Goal: Check status: Check status

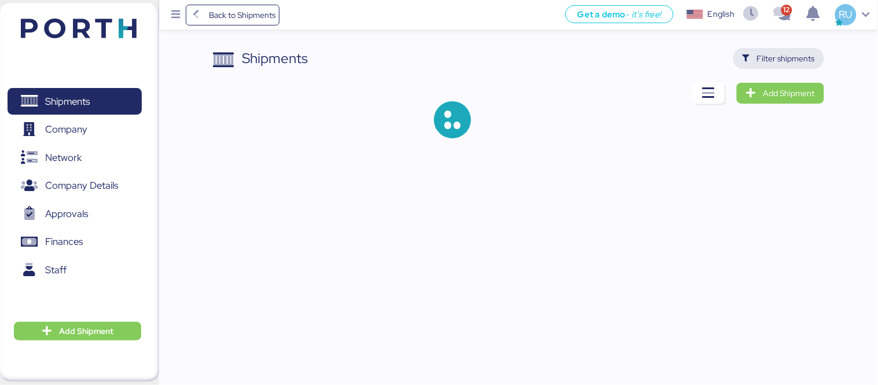
click at [789, 63] on span "Filter shipments" at bounding box center [786, 59] width 58 height 14
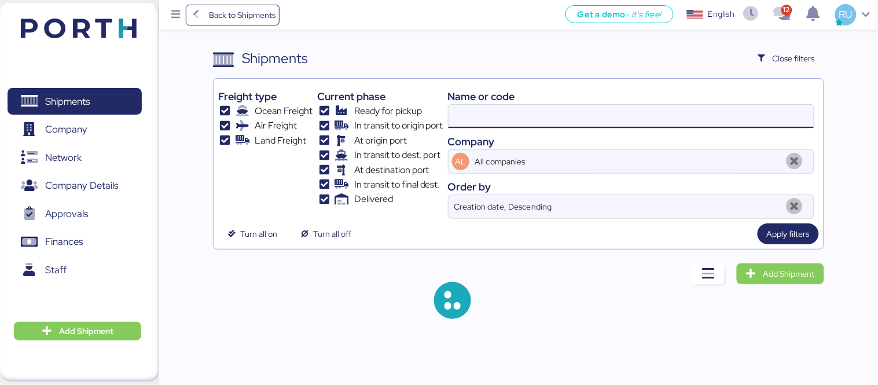
click at [640, 117] on input at bounding box center [631, 116] width 365 height 23
paste input "O0051976"
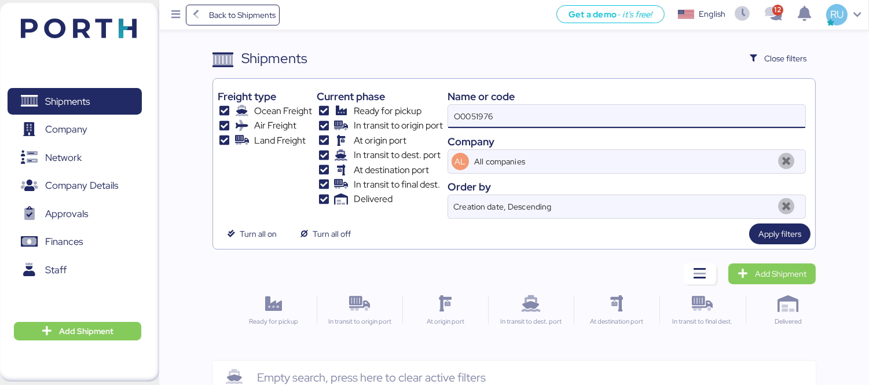
scroll to position [27, 0]
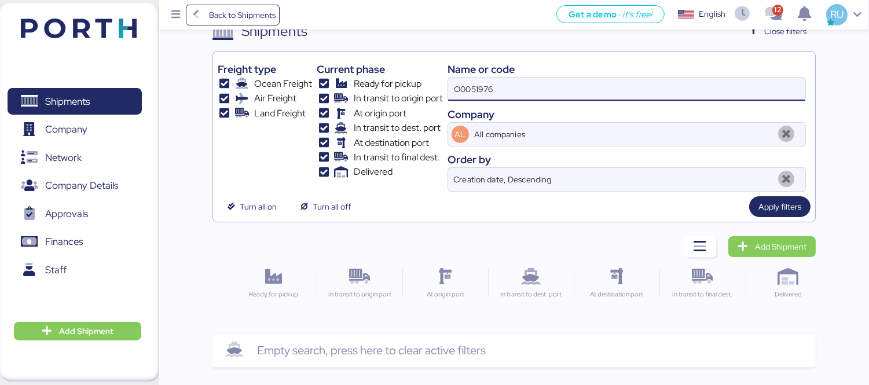
type input "O0051976"
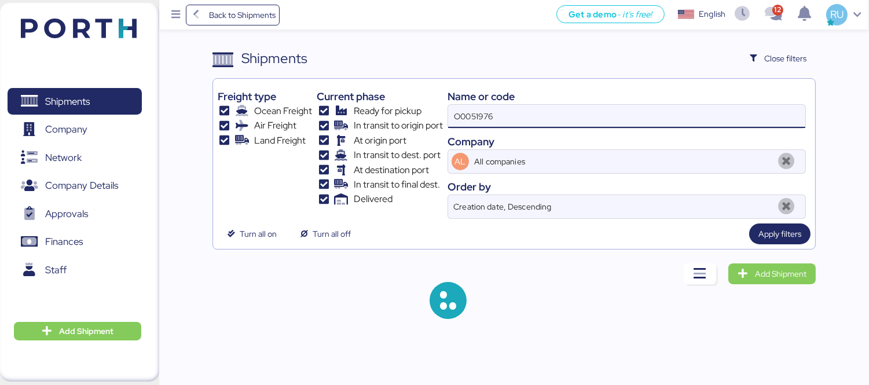
scroll to position [0, 0]
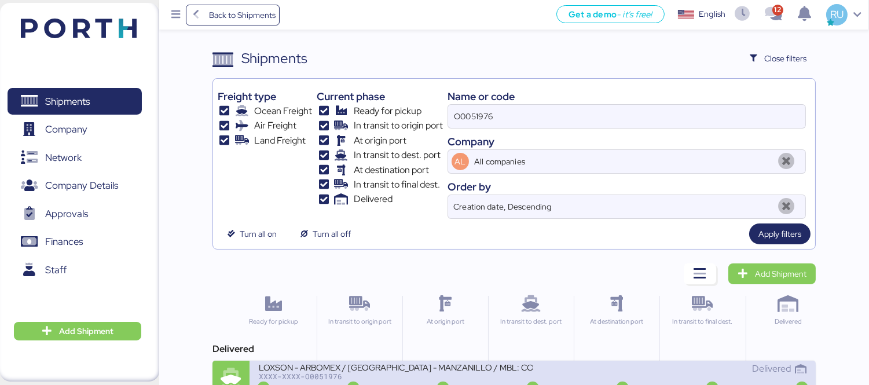
click at [465, 380] on div "XXXX-XXXX-O0051976" at bounding box center [396, 376] width 274 height 8
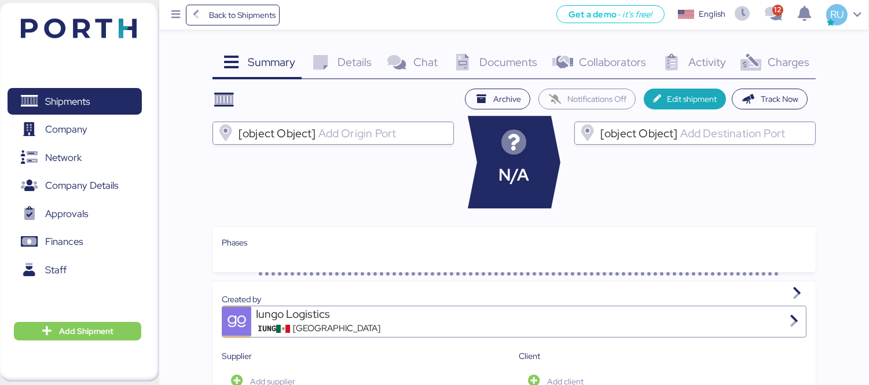
click at [747, 73] on div "Charges 0" at bounding box center [773, 63] width 83 height 31
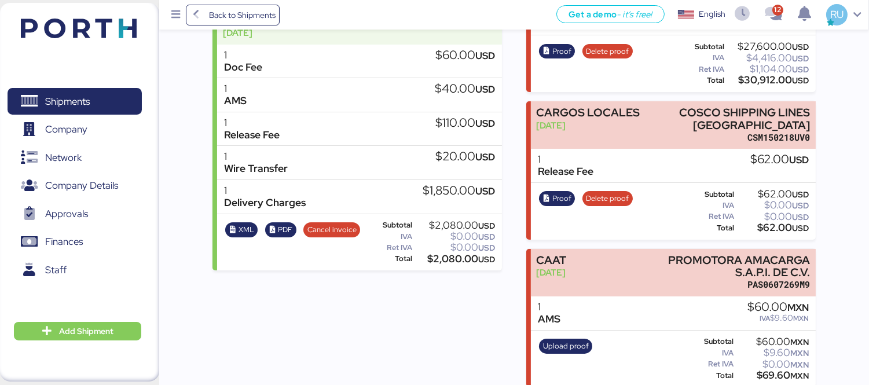
scroll to position [243, 0]
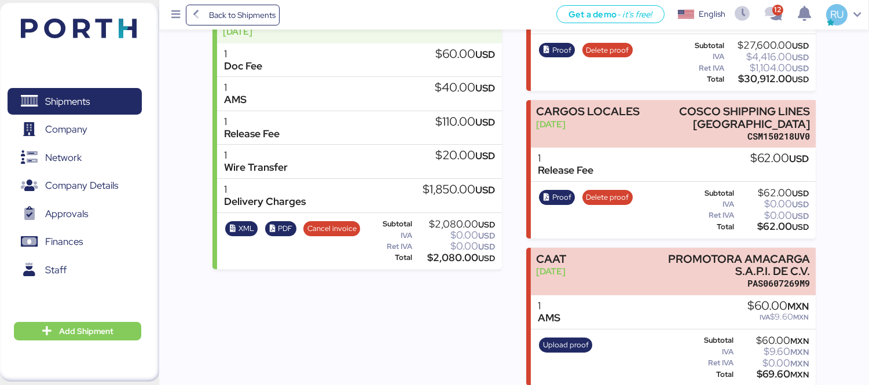
click at [343, 348] on div "Incomes LOXSON - ARBOMEX / [GEOGRAPHIC_DATA] - MANZANILLO / MBL: COSU6424354920…" at bounding box center [358, 161] width 290 height 449
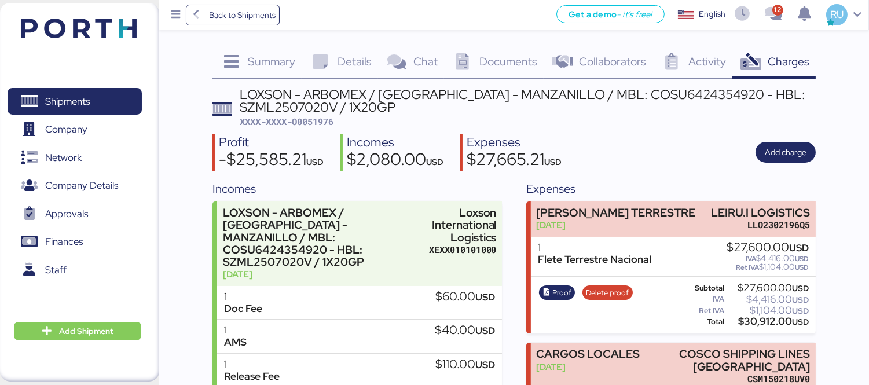
scroll to position [0, 0]
click at [562, 291] on span "Proof" at bounding box center [561, 293] width 19 height 13
click at [607, 287] on span "Delete proof" at bounding box center [607, 293] width 43 height 13
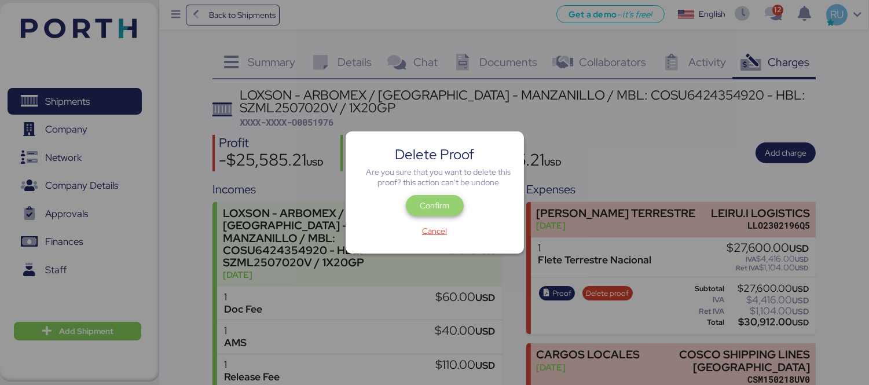
click at [452, 204] on span "Confirm" at bounding box center [434, 205] width 39 height 16
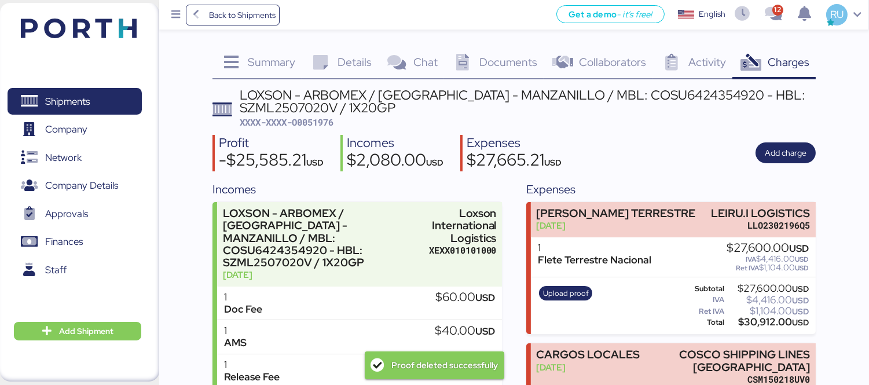
click at [630, 218] on div "[PERSON_NAME] TERRESTRE [DATE] LEIRU.I LOGISTICS LLO2302196Q5" at bounding box center [673, 219] width 285 height 35
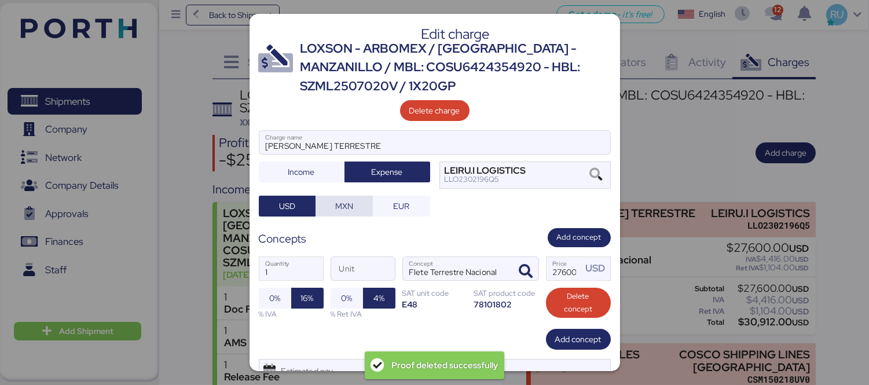
click at [345, 201] on span "MXN" at bounding box center [344, 206] width 18 height 14
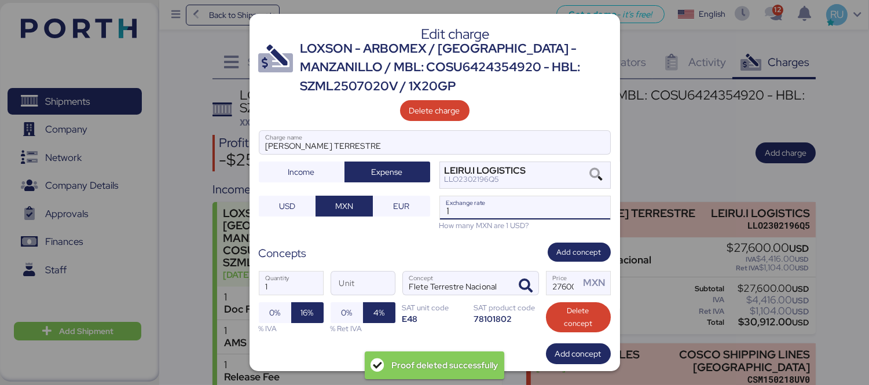
click at [472, 209] on input "1" at bounding box center [525, 207] width 170 height 23
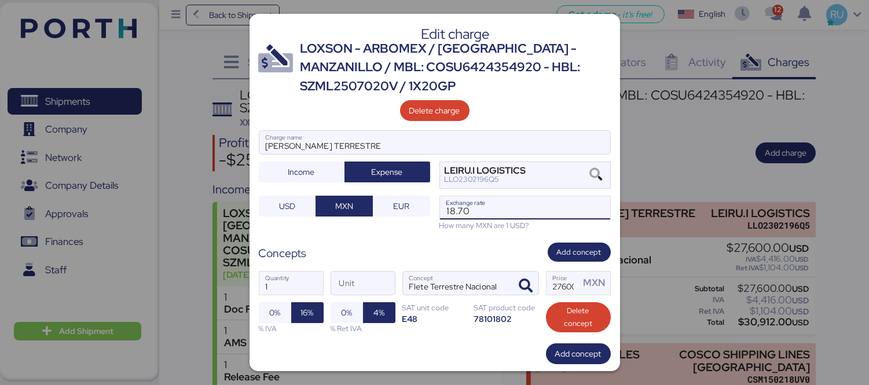
scroll to position [64, 0]
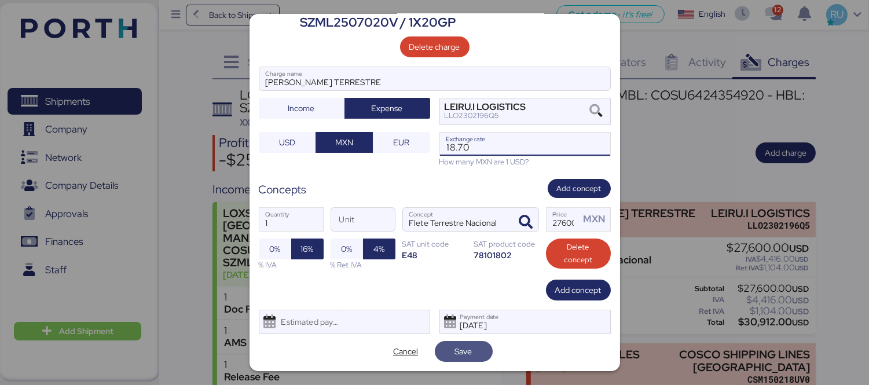
type input "18.7"
click at [448, 353] on span "Save" at bounding box center [463, 351] width 39 height 16
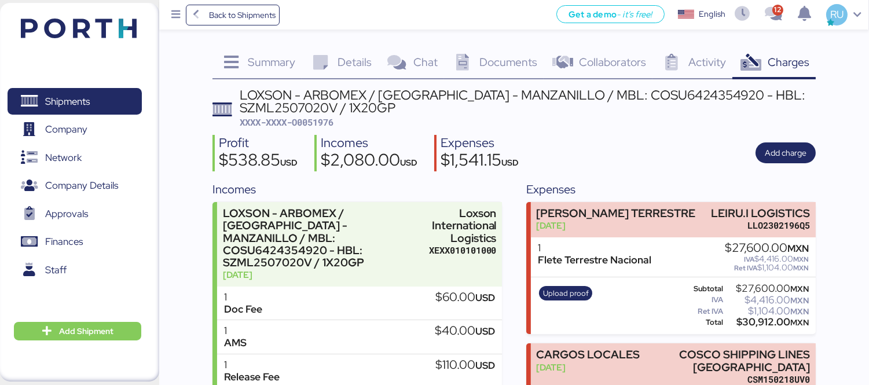
click at [526, 29] on div "Get a demo - it’s free! Get a demo English Inglés English 12 RU" at bounding box center [574, 15] width 589 height 30
click at [563, 287] on span "Upload proof" at bounding box center [566, 293] width 46 height 13
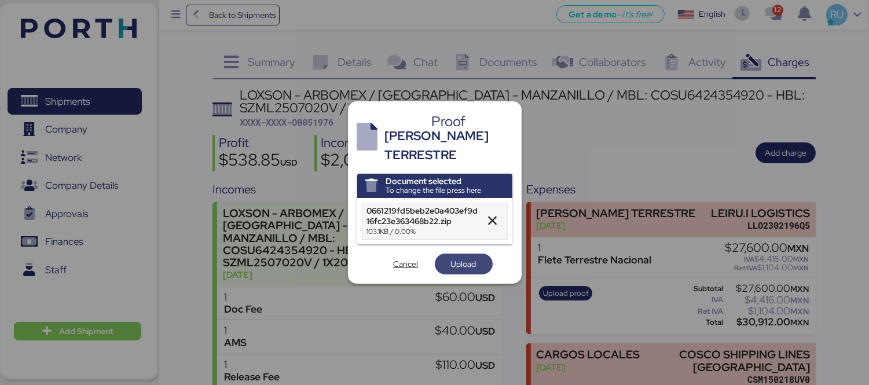
click at [470, 259] on span "Upload" at bounding box center [463, 264] width 25 height 14
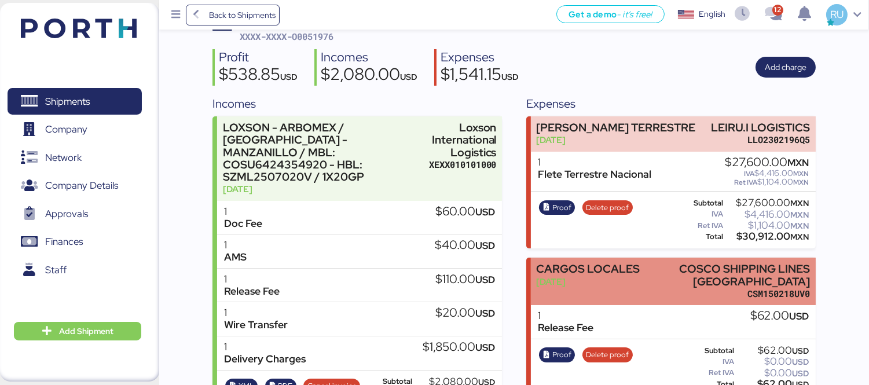
scroll to position [0, 0]
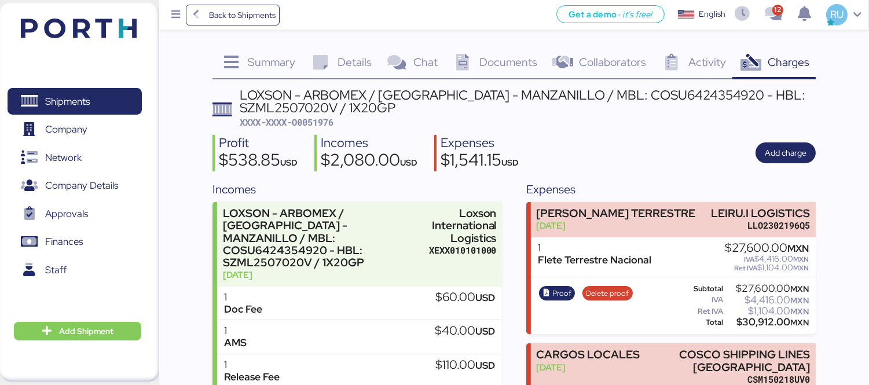
click at [100, 30] on img at bounding box center [79, 29] width 116 height 20
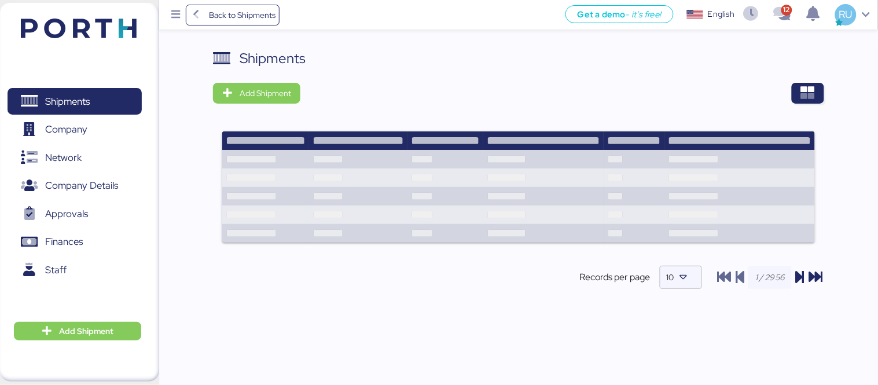
click at [745, 42] on div "Shipments Add Shipment Records per page 10" at bounding box center [439, 215] width 878 height 431
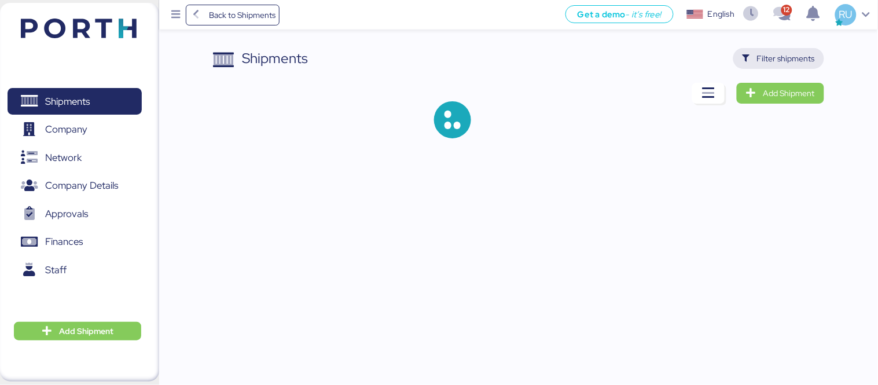
click at [774, 62] on span "Filter shipments" at bounding box center [786, 59] width 58 height 14
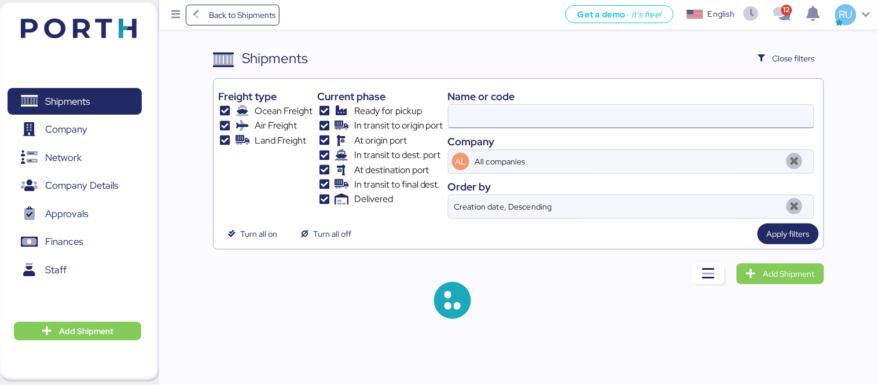
click at [613, 113] on input at bounding box center [631, 116] width 365 height 23
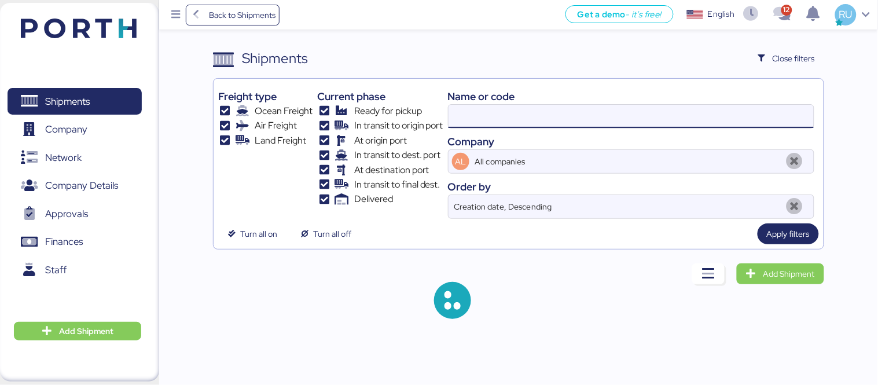
paste input "O0051934"
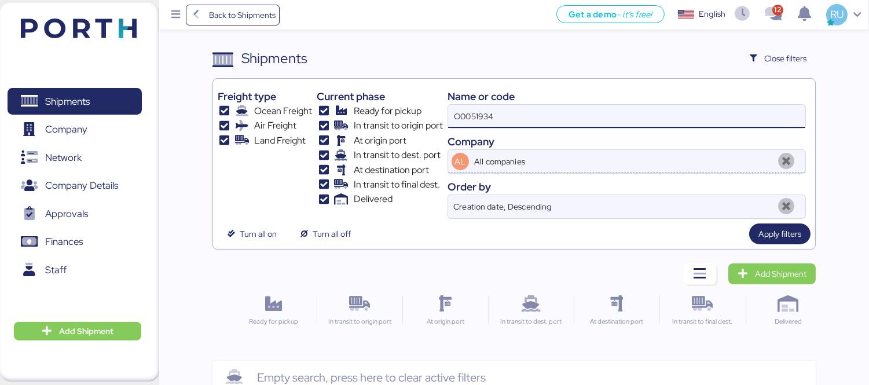
type input "O0051934"
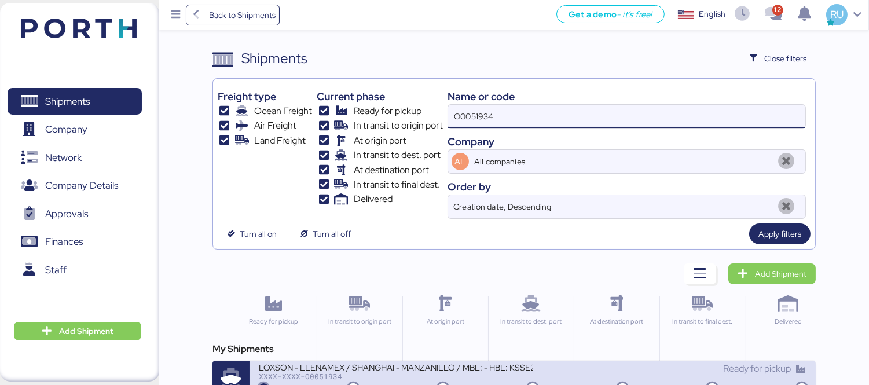
scroll to position [21, 0]
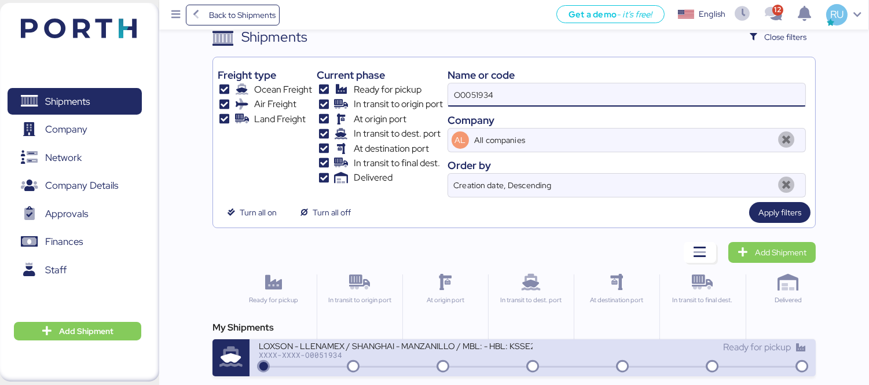
click at [420, 351] on div "XXXX-XXXX-O0051934" at bounding box center [396, 355] width 274 height 8
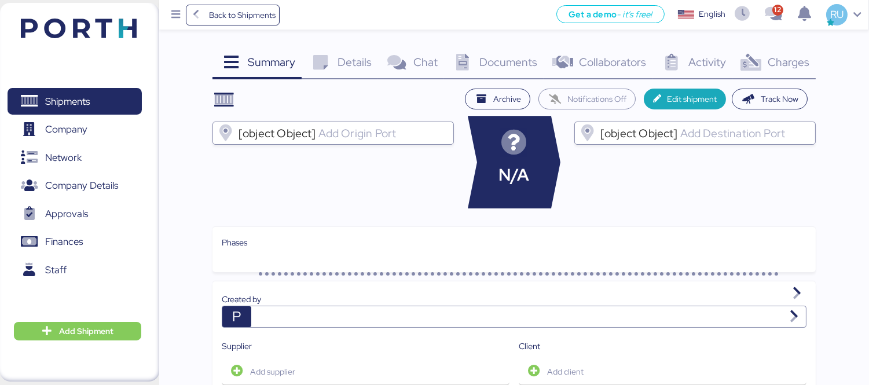
click at [783, 48] on div "Charges 0" at bounding box center [773, 63] width 83 height 31
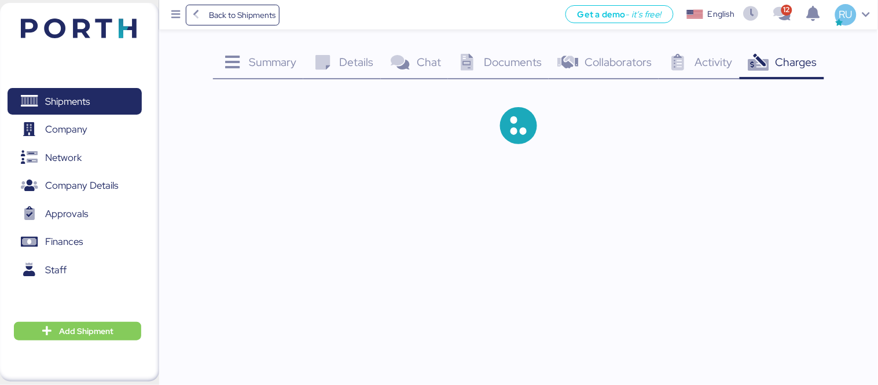
click at [520, 62] on span "Documents" at bounding box center [513, 61] width 58 height 15
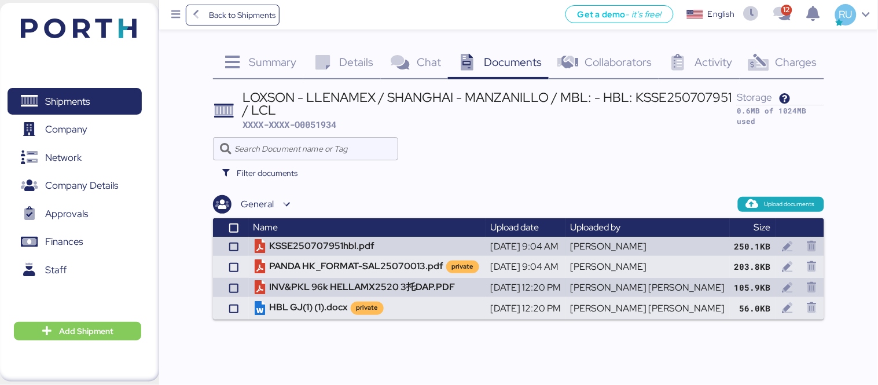
click at [474, 76] on div "Documents 0" at bounding box center [498, 63] width 101 height 31
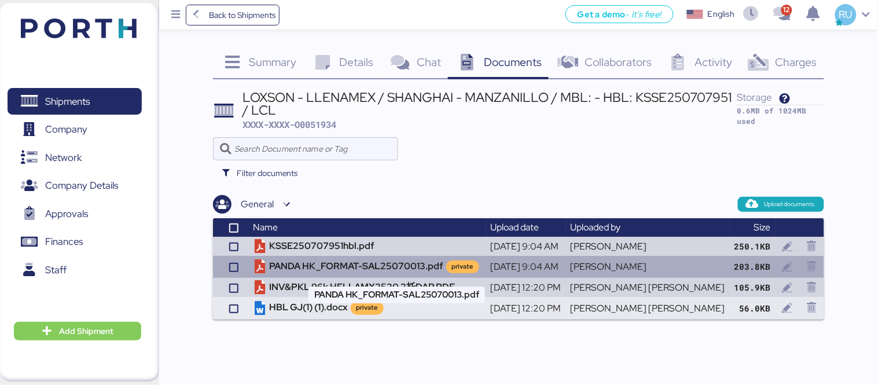
click at [365, 269] on td "PANDA HK_FORMAT-SAL25070013.pdf private" at bounding box center [367, 267] width 237 height 22
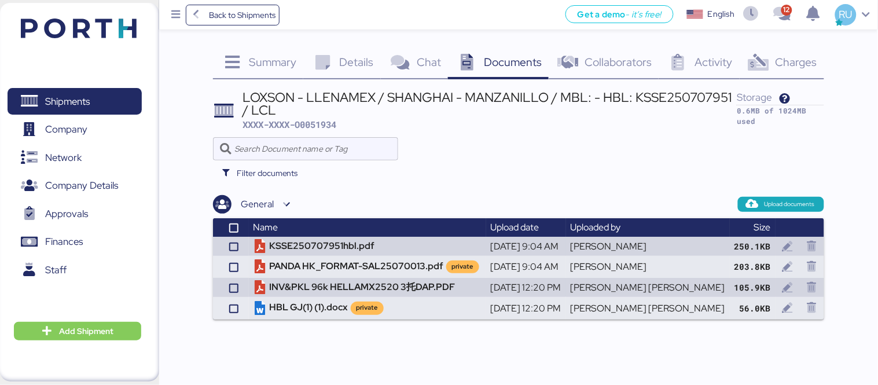
click at [653, 162] on div "Filter documents" at bounding box center [518, 172] width 611 height 25
